Goal: Task Accomplishment & Management: Use online tool/utility

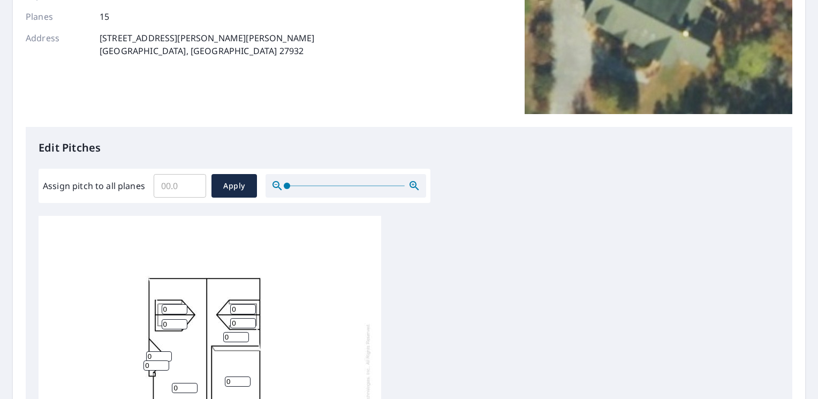
scroll to position [11, 0]
click at [173, 301] on input "0" at bounding box center [175, 306] width 26 height 10
click at [182, 301] on input "1" at bounding box center [175, 306] width 26 height 10
click at [182, 301] on input "2" at bounding box center [175, 306] width 26 height 10
click at [182, 301] on input "3" at bounding box center [175, 306] width 26 height 10
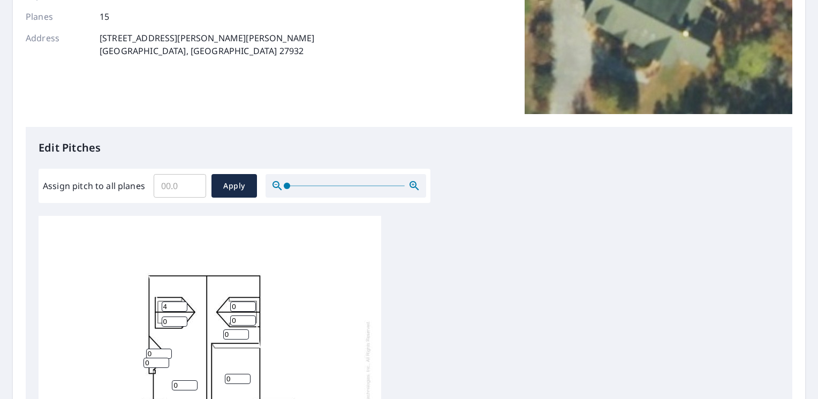
click at [182, 301] on input "4" at bounding box center [175, 306] width 26 height 10
click at [182, 301] on input "5" at bounding box center [175, 306] width 26 height 10
click at [182, 301] on input "6" at bounding box center [175, 306] width 26 height 10
click at [182, 301] on input "7" at bounding box center [175, 306] width 26 height 10
click at [182, 301] on input "8" at bounding box center [175, 306] width 26 height 10
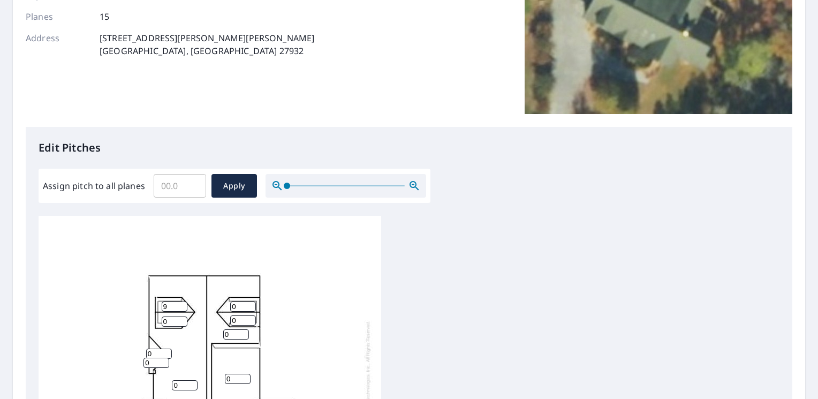
click at [182, 301] on input "9" at bounding box center [175, 306] width 26 height 10
click at [182, 301] on input "10" at bounding box center [175, 306] width 26 height 10
click at [182, 301] on input "11" at bounding box center [175, 306] width 26 height 10
click at [182, 301] on input "12" at bounding box center [175, 306] width 26 height 10
click at [181, 301] on input "11" at bounding box center [175, 306] width 26 height 10
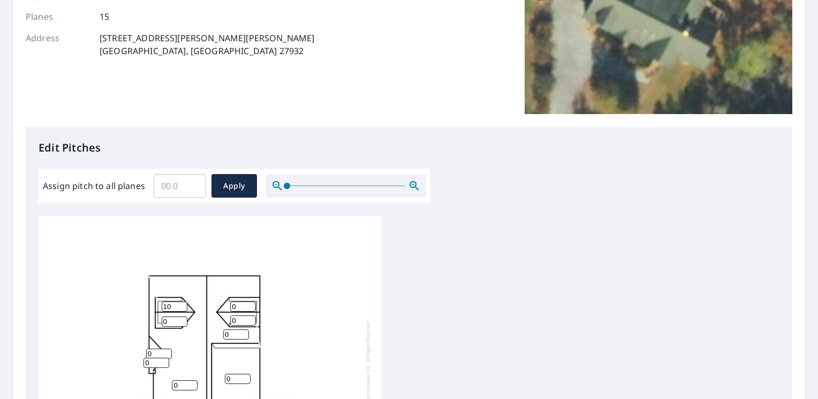
type input "10"
click at [181, 301] on input "10" at bounding box center [175, 306] width 26 height 10
click at [181, 316] on input "1" at bounding box center [175, 321] width 26 height 10
click at [181, 316] on input "2" at bounding box center [175, 321] width 26 height 10
click at [181, 316] on input "3" at bounding box center [175, 321] width 26 height 10
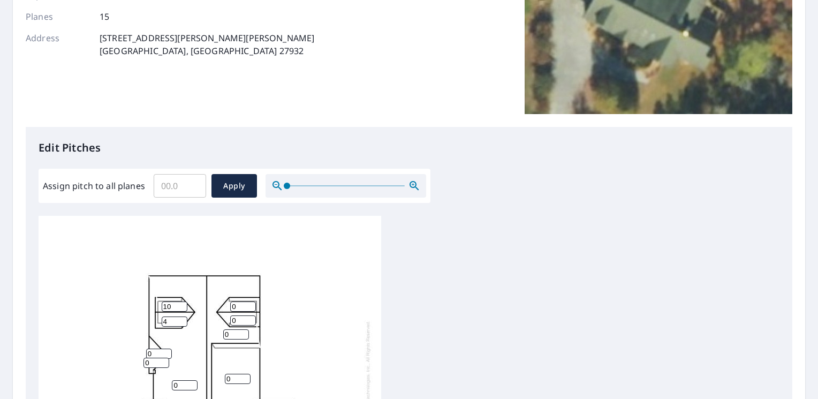
click at [181, 316] on input "4" at bounding box center [175, 321] width 26 height 10
click at [181, 316] on input "5" at bounding box center [175, 321] width 26 height 10
click at [181, 316] on input "6" at bounding box center [175, 321] width 26 height 10
click at [181, 316] on input "7" at bounding box center [175, 321] width 26 height 10
click at [181, 316] on input "8" at bounding box center [175, 321] width 26 height 10
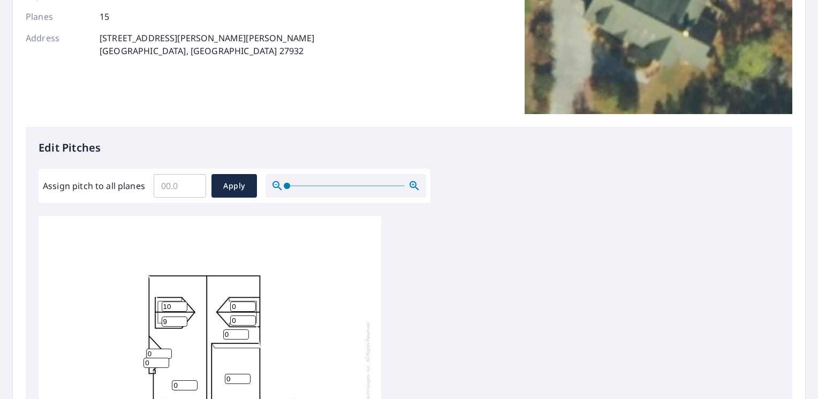
click at [181, 316] on input "9" at bounding box center [175, 321] width 26 height 10
type input "10"
click at [181, 316] on input "10" at bounding box center [175, 321] width 26 height 10
click at [252, 301] on input "1" at bounding box center [243, 306] width 26 height 10
click at [252, 301] on input "2" at bounding box center [243, 306] width 26 height 10
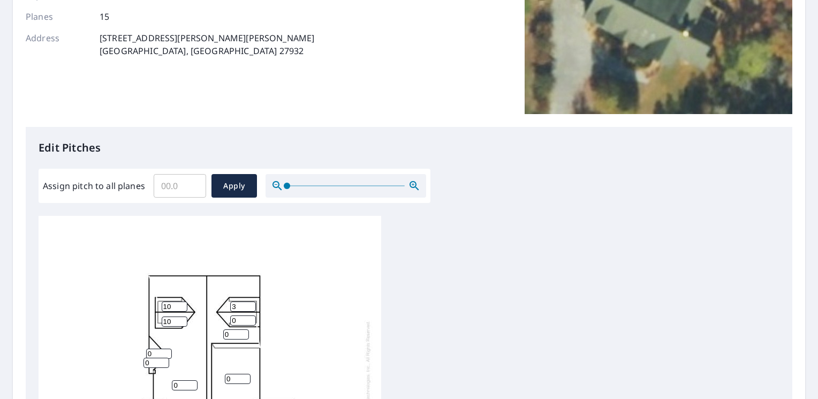
click at [252, 301] on input "3" at bounding box center [243, 306] width 26 height 10
click at [252, 301] on input "4" at bounding box center [243, 306] width 26 height 10
click at [252, 301] on input "5" at bounding box center [243, 306] width 26 height 10
click at [252, 301] on input "6" at bounding box center [243, 306] width 26 height 10
click at [252, 301] on input "7" at bounding box center [243, 306] width 26 height 10
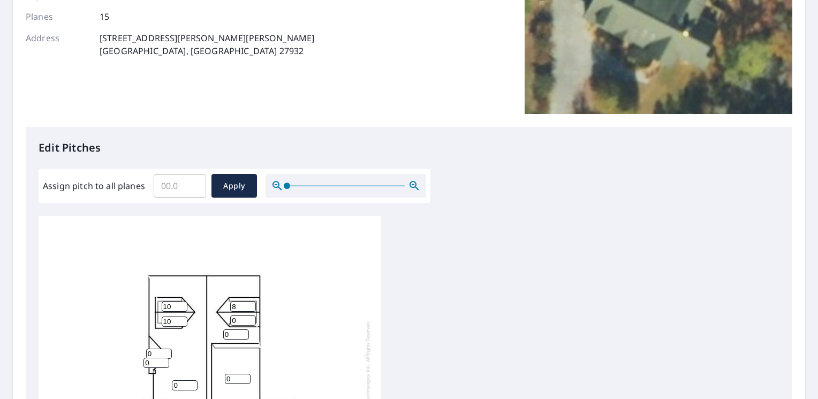
click at [252, 301] on input "8" at bounding box center [243, 306] width 26 height 10
click at [252, 301] on input "9" at bounding box center [243, 306] width 26 height 10
type input "10"
click at [252, 301] on input "10" at bounding box center [243, 306] width 26 height 10
click at [252, 315] on input "1" at bounding box center [243, 320] width 26 height 10
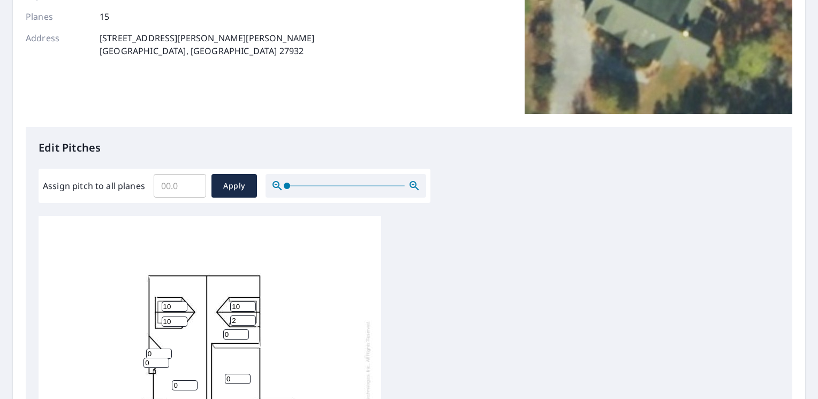
click at [252, 315] on input "2" at bounding box center [243, 320] width 26 height 10
click at [252, 315] on input "3" at bounding box center [243, 320] width 26 height 10
click at [252, 315] on input "4" at bounding box center [243, 320] width 26 height 10
click at [252, 315] on input "5" at bounding box center [243, 320] width 26 height 10
click at [252, 315] on input "6" at bounding box center [243, 320] width 26 height 10
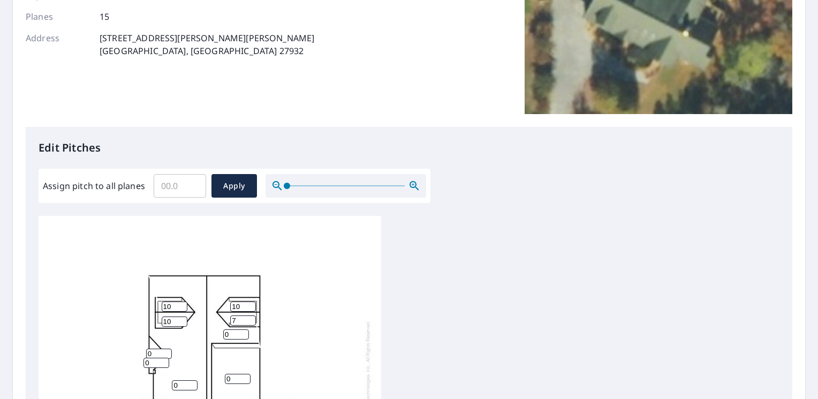
click at [252, 315] on input "7" at bounding box center [243, 320] width 26 height 10
click at [252, 315] on input "8" at bounding box center [243, 320] width 26 height 10
click at [252, 315] on input "9" at bounding box center [243, 320] width 26 height 10
type input "10"
click at [252, 315] on input "10" at bounding box center [243, 320] width 26 height 10
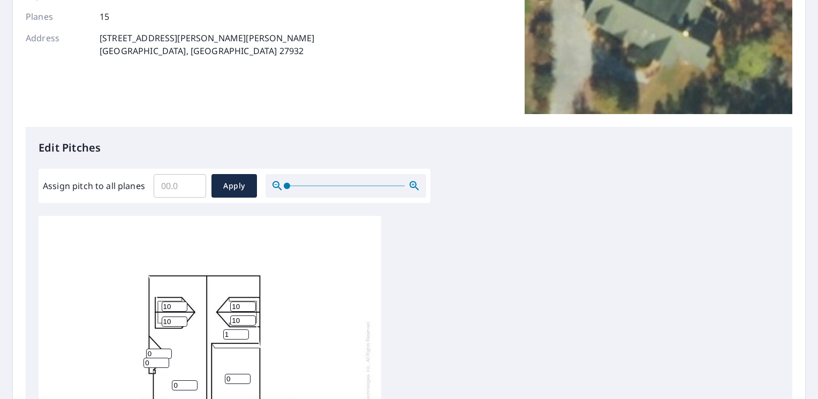
click at [243, 329] on input "1" at bounding box center [236, 334] width 26 height 10
click at [243, 329] on input "2" at bounding box center [236, 334] width 26 height 10
click at [243, 329] on input "3" at bounding box center [236, 334] width 26 height 10
click at [243, 329] on input "4" at bounding box center [236, 334] width 26 height 10
click at [243, 329] on input "5" at bounding box center [236, 334] width 26 height 10
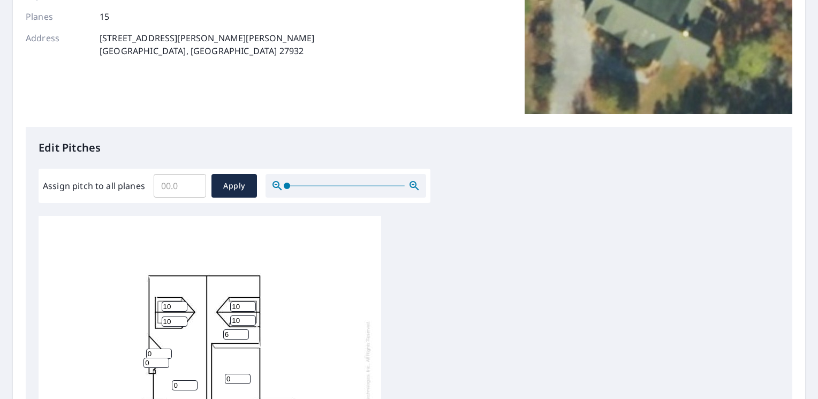
click at [243, 329] on input "6" at bounding box center [236, 334] width 26 height 10
click at [243, 329] on input "7" at bounding box center [236, 334] width 26 height 10
click at [243, 329] on input "8" at bounding box center [236, 334] width 26 height 10
click at [243, 329] on input "9" at bounding box center [236, 334] width 26 height 10
type input "10"
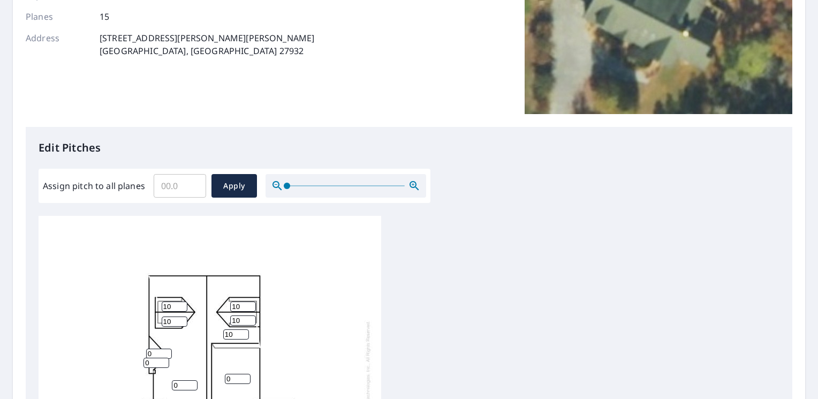
click at [243, 329] on input "10" at bounding box center [236, 334] width 26 height 10
click at [192, 380] on input "1" at bounding box center [185, 385] width 26 height 10
click at [192, 380] on input "2" at bounding box center [185, 385] width 26 height 10
click at [192, 380] on input "3" at bounding box center [185, 385] width 26 height 10
click at [192, 380] on input "4" at bounding box center [185, 385] width 26 height 10
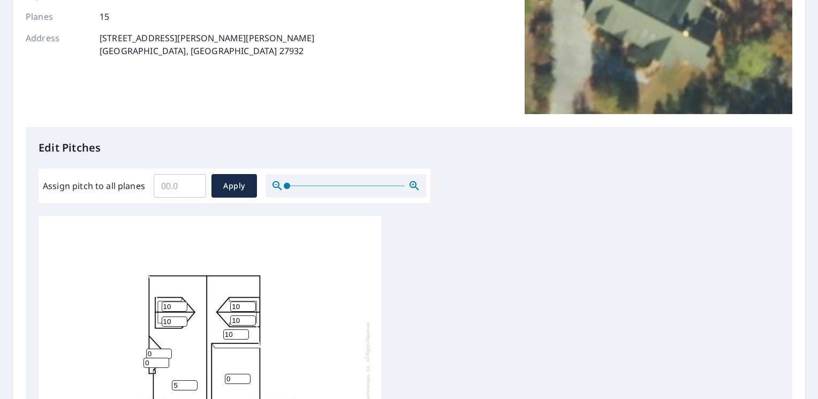
click at [192, 380] on input "5" at bounding box center [185, 385] width 26 height 10
click at [192, 380] on input "6" at bounding box center [185, 385] width 26 height 10
click at [192, 380] on input "7" at bounding box center [185, 385] width 26 height 10
click at [192, 380] on input "8" at bounding box center [185, 385] width 26 height 10
click at [192, 380] on input "9" at bounding box center [185, 385] width 26 height 10
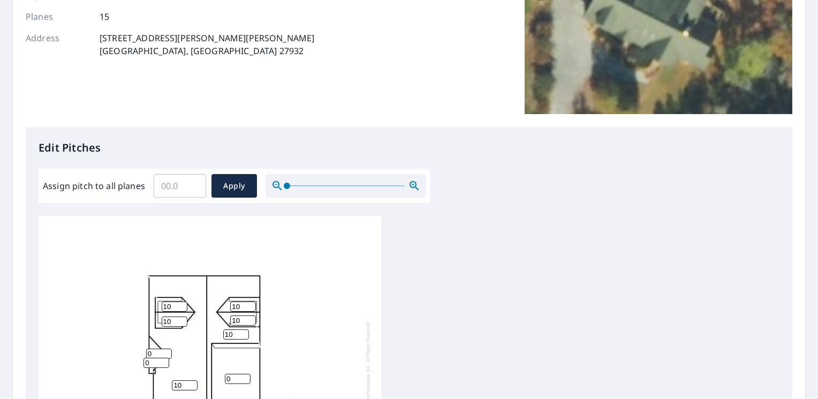
type input "10"
click at [192, 380] on input "10" at bounding box center [185, 385] width 26 height 10
click at [245, 374] on input "1" at bounding box center [238, 379] width 26 height 10
click at [245, 374] on input "2" at bounding box center [238, 379] width 26 height 10
type input "3"
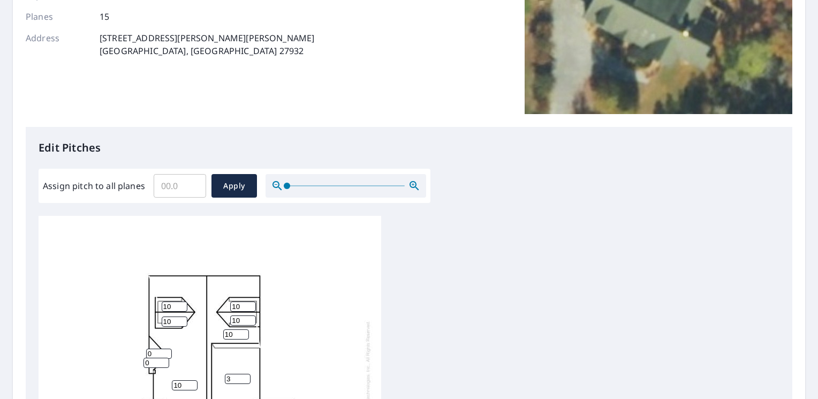
click at [245, 374] on input "3" at bounding box center [238, 379] width 26 height 10
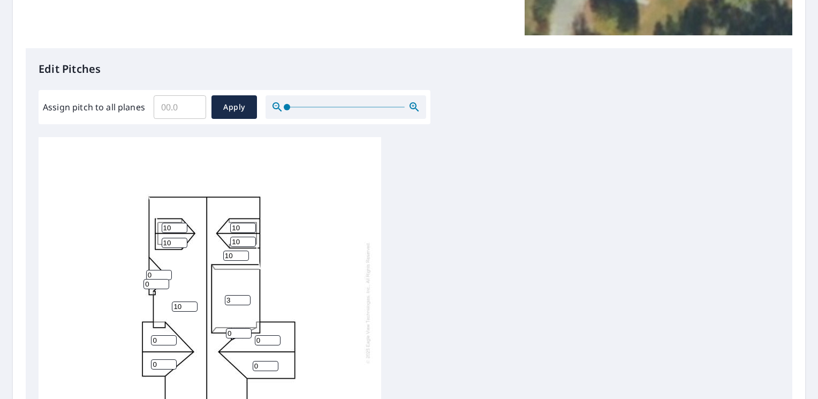
scroll to position [268, 0]
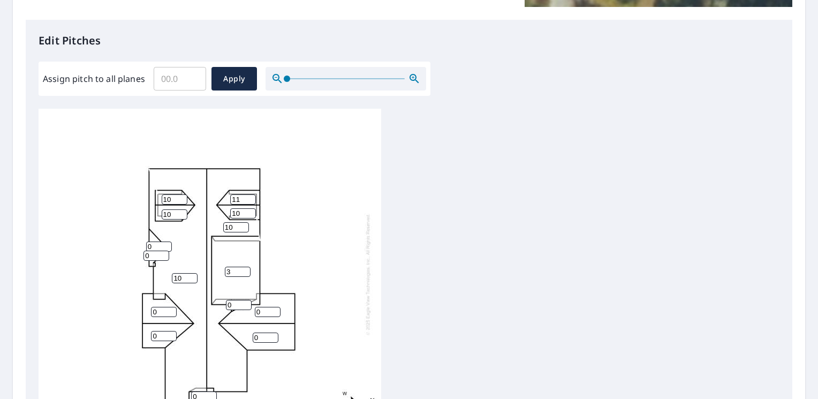
click at [249, 194] on input "11" at bounding box center [243, 199] width 26 height 10
type input "12"
click at [249, 194] on input "12" at bounding box center [243, 199] width 26 height 10
click at [250, 208] on input "11" at bounding box center [243, 213] width 26 height 10
type input "12"
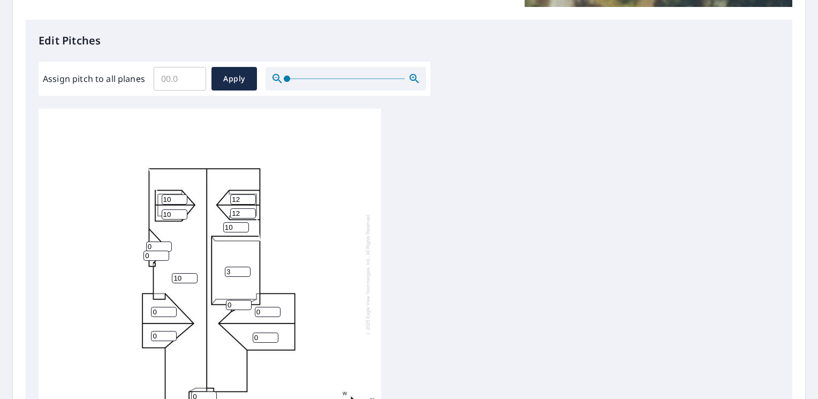
click at [250, 208] on input "12" at bounding box center [243, 213] width 26 height 10
click at [182, 194] on input "11" at bounding box center [175, 199] width 26 height 10
type input "12"
click at [182, 194] on input "12" at bounding box center [175, 199] width 26 height 10
click at [184, 209] on input "11" at bounding box center [175, 214] width 26 height 10
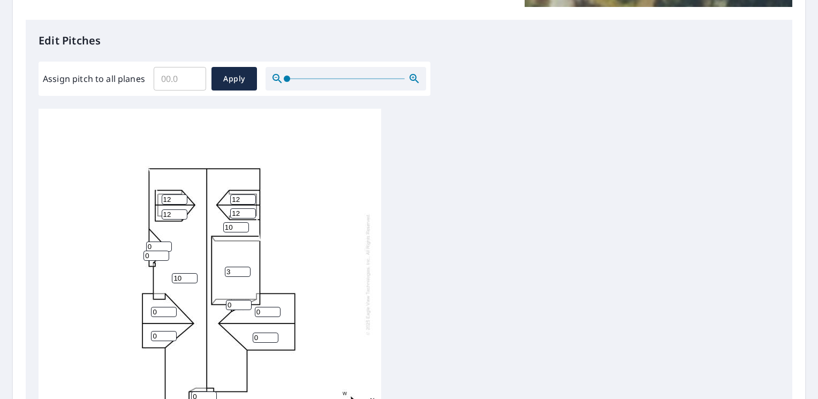
type input "12"
click at [184, 209] on input "12" at bounding box center [175, 214] width 26 height 10
type input "0"
drag, startPoint x: 271, startPoint y: 303, endPoint x: 258, endPoint y: 304, distance: 12.9
click at [258, 307] on input "0" at bounding box center [268, 312] width 26 height 10
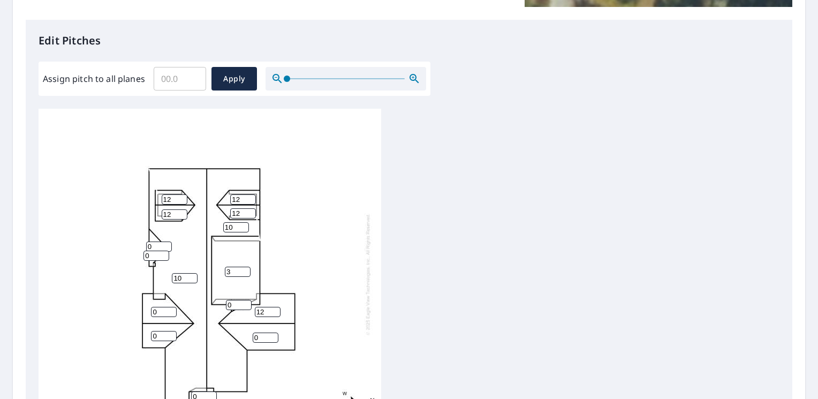
type input "12"
click at [263, 332] on input "0" at bounding box center [266, 337] width 26 height 10
type input "12"
type input "4"
click at [242, 266] on input "4" at bounding box center [238, 271] width 26 height 10
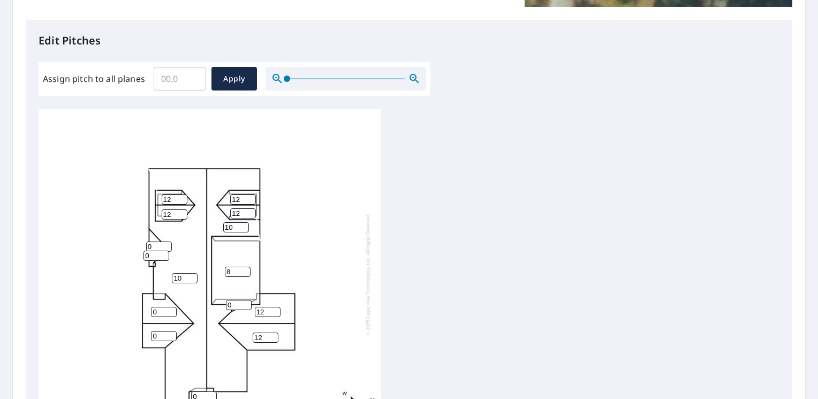
type input "8"
click at [166, 307] on input "0" at bounding box center [164, 312] width 26 height 10
type input "12"
click at [164, 331] on input "0" at bounding box center [164, 336] width 26 height 10
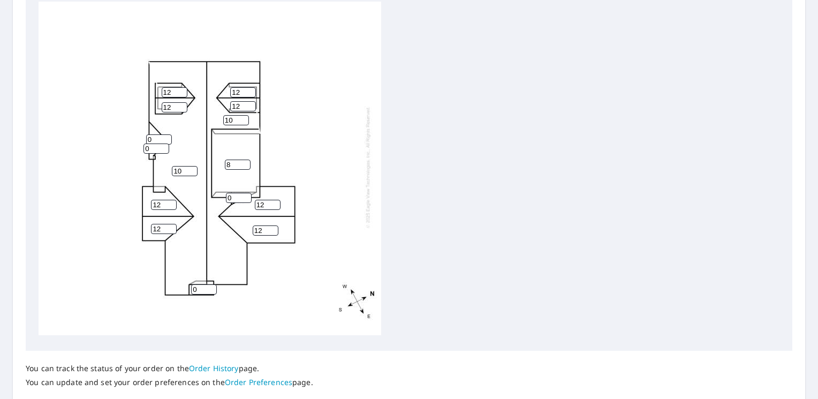
type input "12"
drag, startPoint x: 204, startPoint y: 282, endPoint x: 177, endPoint y: 285, distance: 27.5
click at [177, 284] on div "10 10 8 12 12 12 12 12 12 12 12 0 0 0 0" at bounding box center [210, 167] width 342 height 336
type input "10"
click at [236, 193] on input "0" at bounding box center [239, 198] width 26 height 10
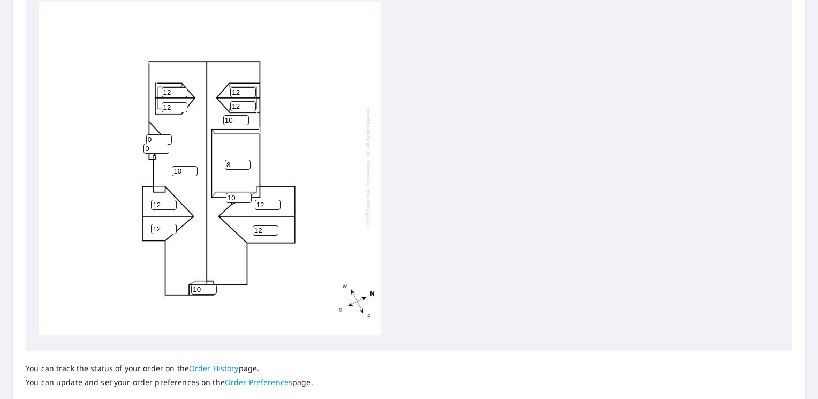
type input "10"
click at [162, 134] on input "0" at bounding box center [159, 139] width 26 height 10
type input "12"
click at [149, 143] on input "0" at bounding box center [156, 148] width 26 height 10
type input "12"
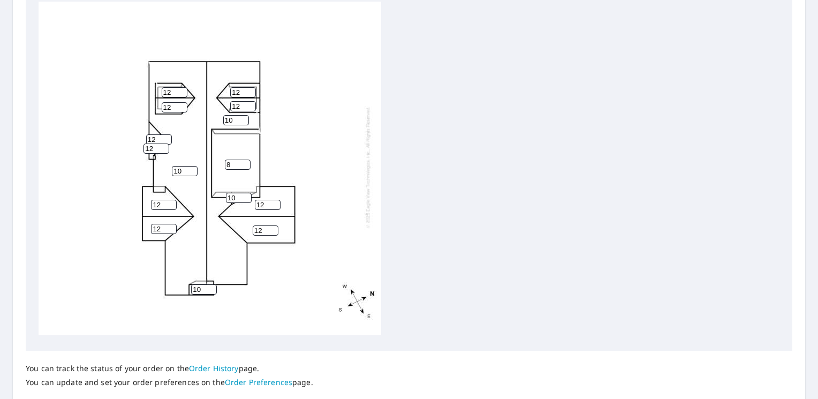
click at [143, 262] on div "10 10 8 12 12 12 12 12 12 12 12 10 12 12 10" at bounding box center [210, 167] width 342 height 336
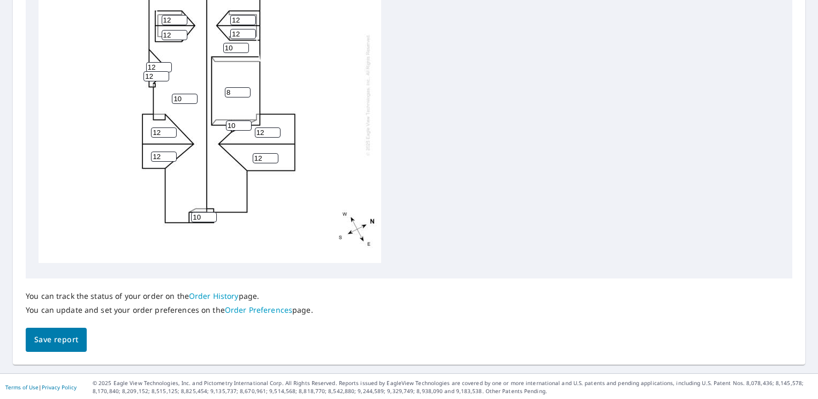
scroll to position [448, 0]
click at [50, 342] on span "Save report" at bounding box center [56, 337] width 44 height 13
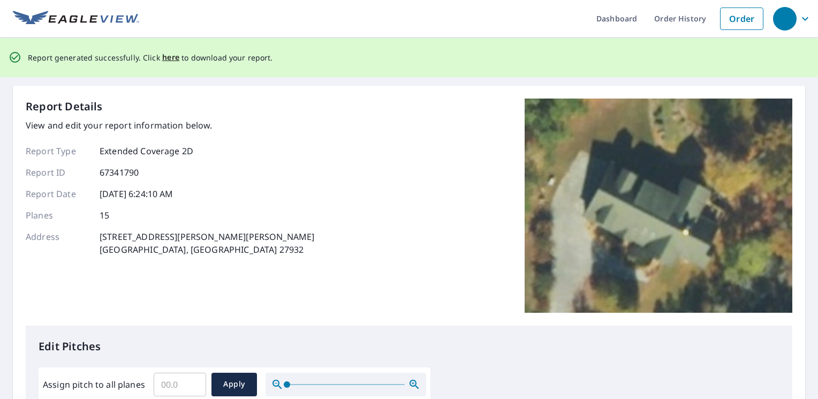
scroll to position [0, 0]
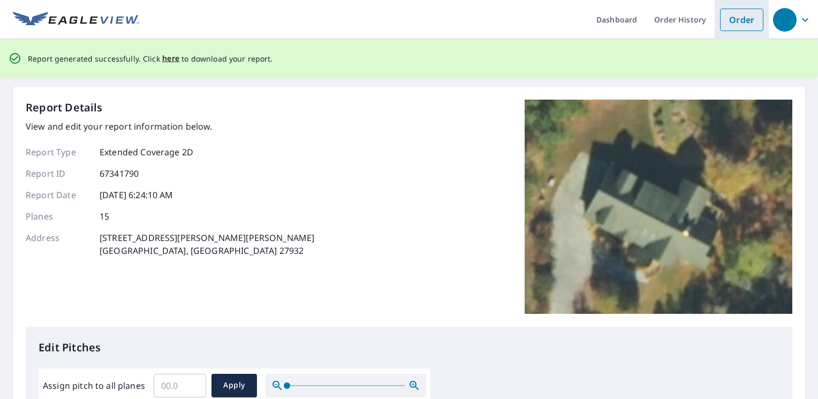
click at [737, 18] on link "Order" at bounding box center [741, 20] width 43 height 22
